Goal: Information Seeking & Learning: Learn about a topic

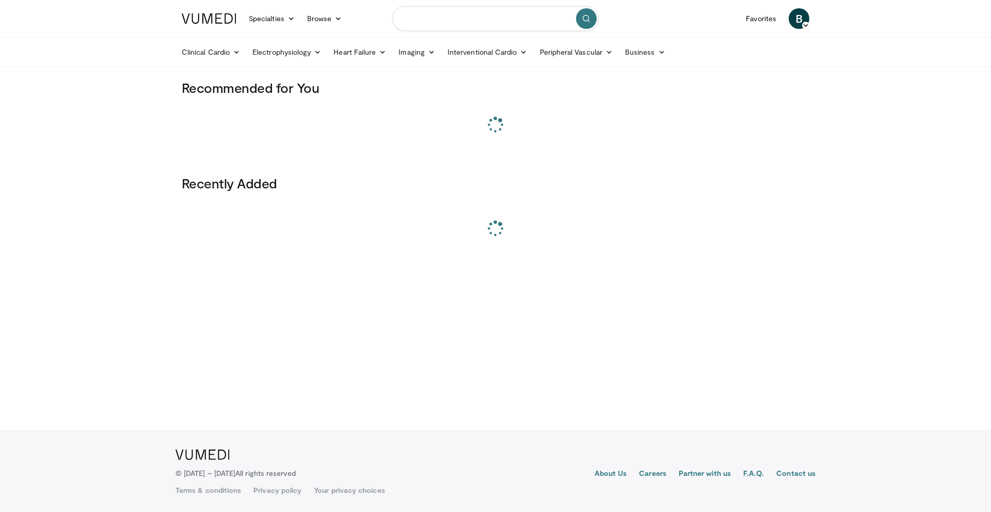
click at [428, 18] on input "Search topics, interventions" at bounding box center [495, 18] width 207 height 25
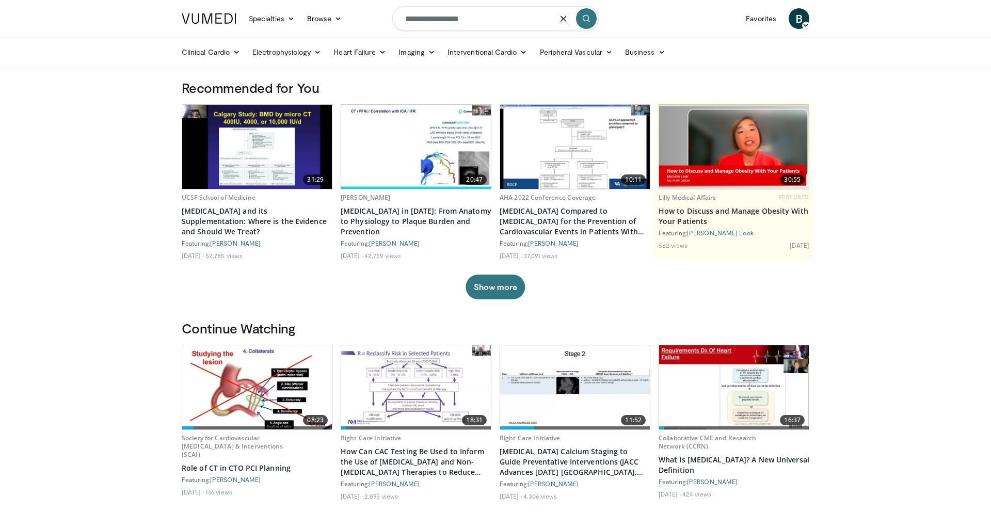
type input "**********"
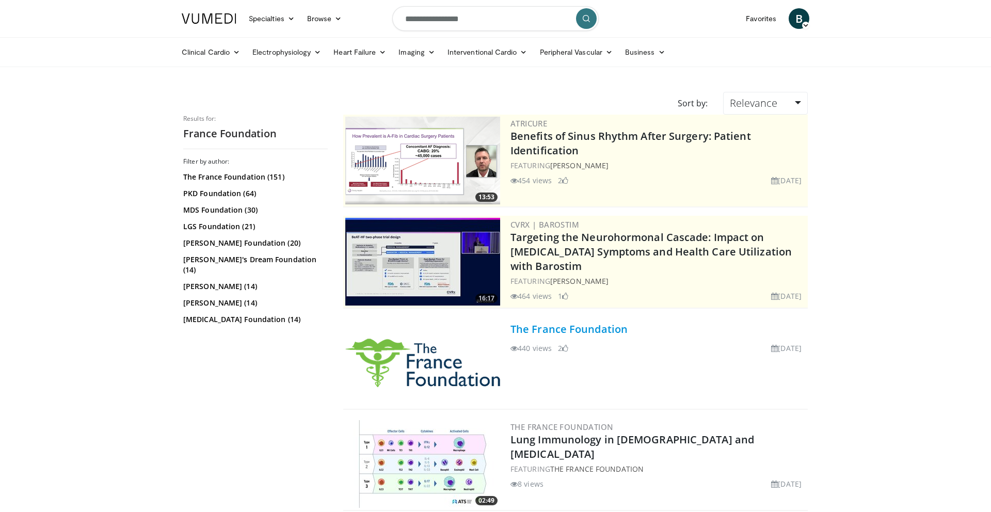
click at [543, 325] on link "The France Foundation" at bounding box center [569, 329] width 117 height 14
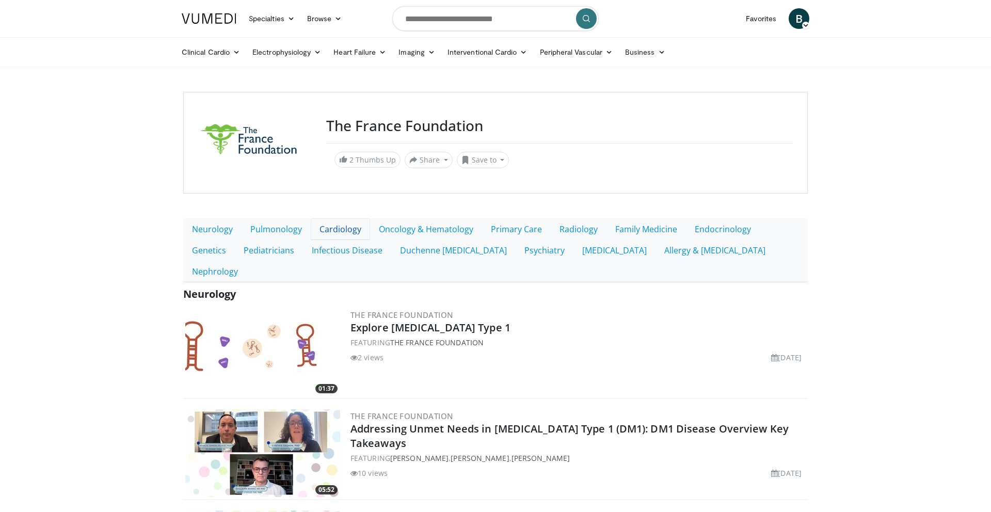
click at [339, 231] on link "Cardiology" at bounding box center [340, 229] width 59 height 22
